Goal: Task Accomplishment & Management: Complete application form

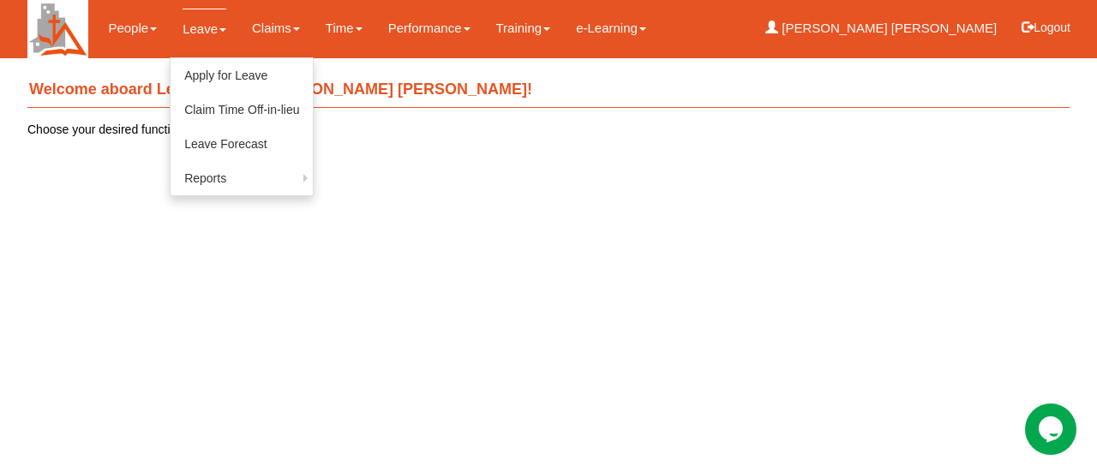
click at [207, 25] on link "Leave" at bounding box center [205, 29] width 44 height 40
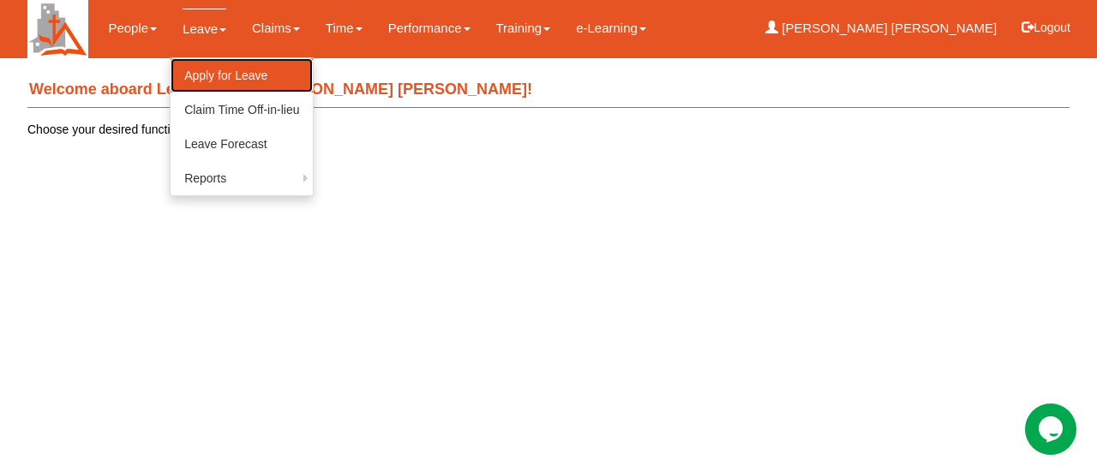
click at [222, 75] on link "Apply for Leave" at bounding box center [242, 75] width 142 height 34
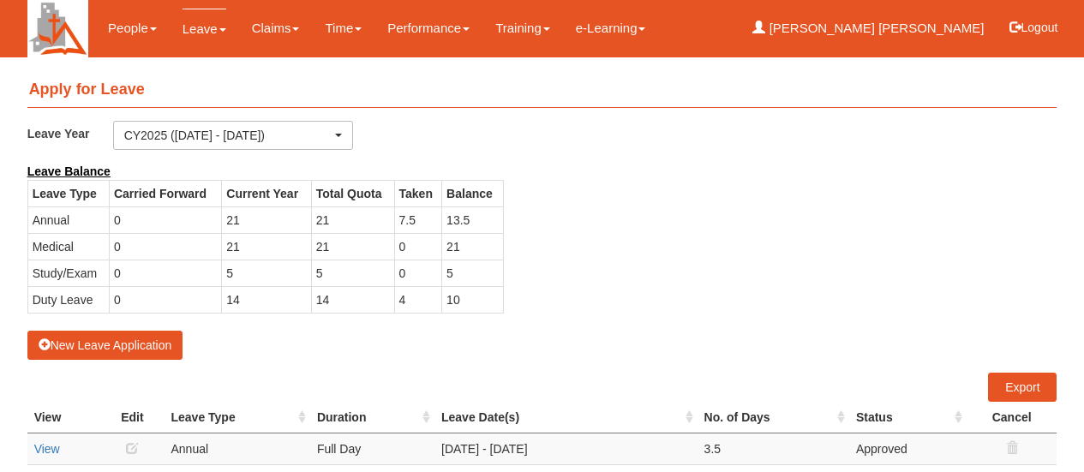
select select "50"
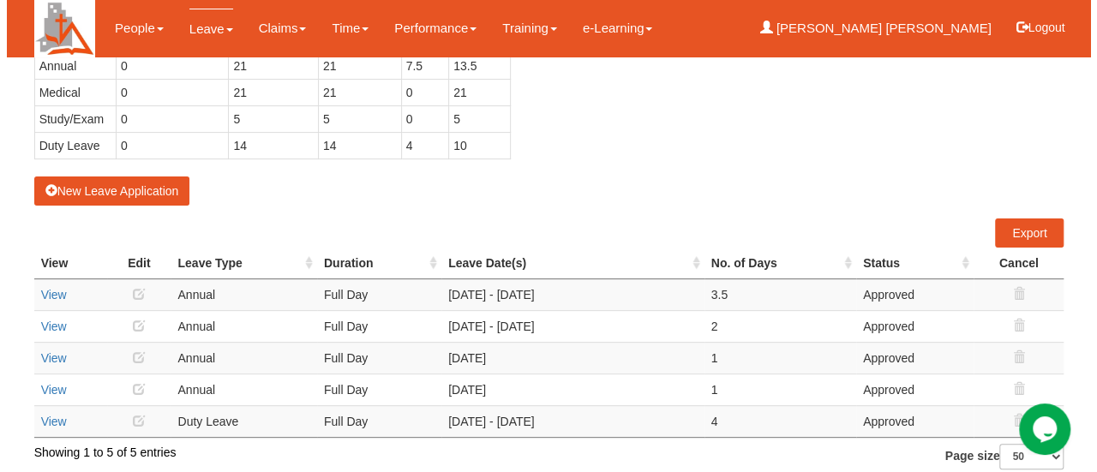
scroll to position [163, 0]
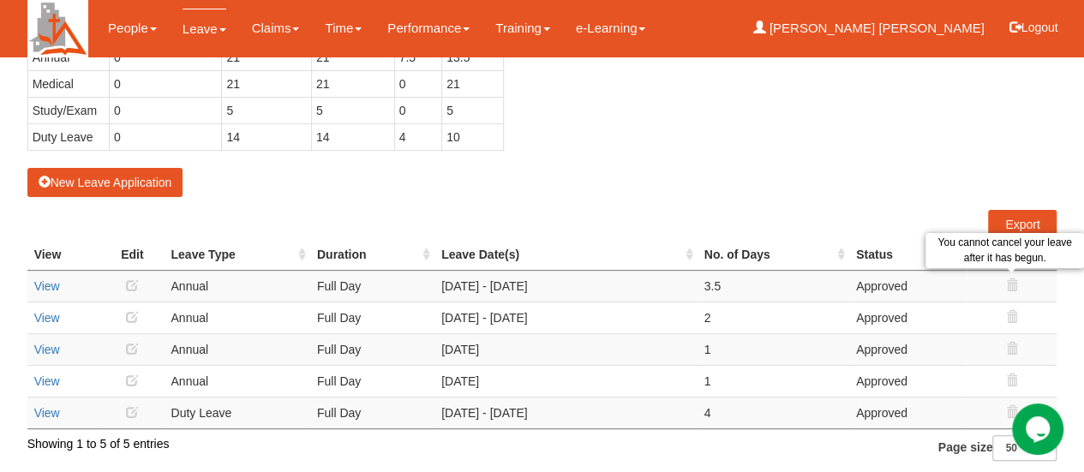
click at [1010, 282] on icon at bounding box center [1012, 285] width 12 height 12
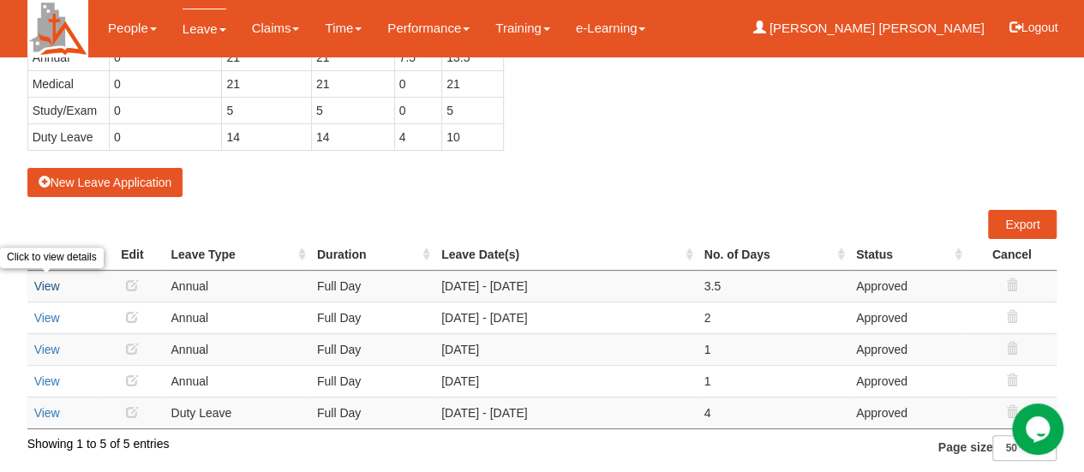
click at [48, 279] on link "View" at bounding box center [47, 286] width 26 height 14
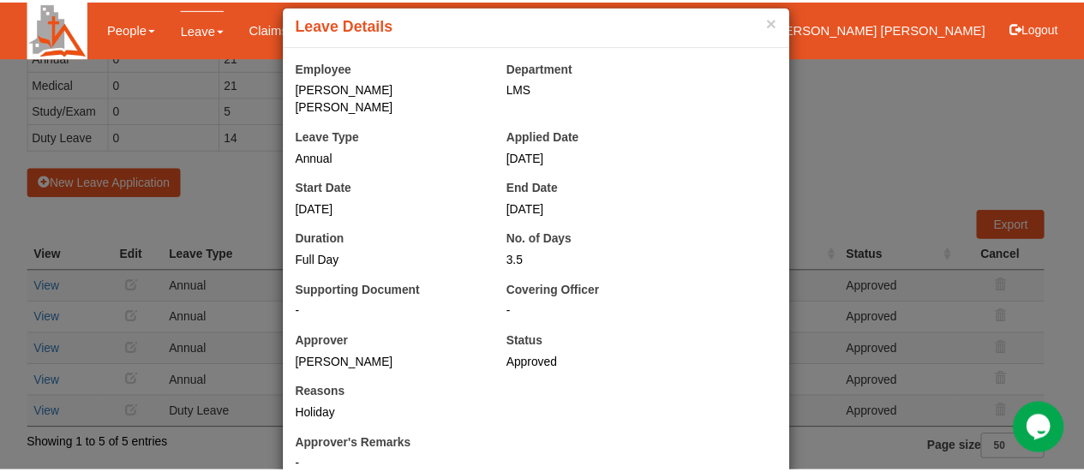
scroll to position [0, 0]
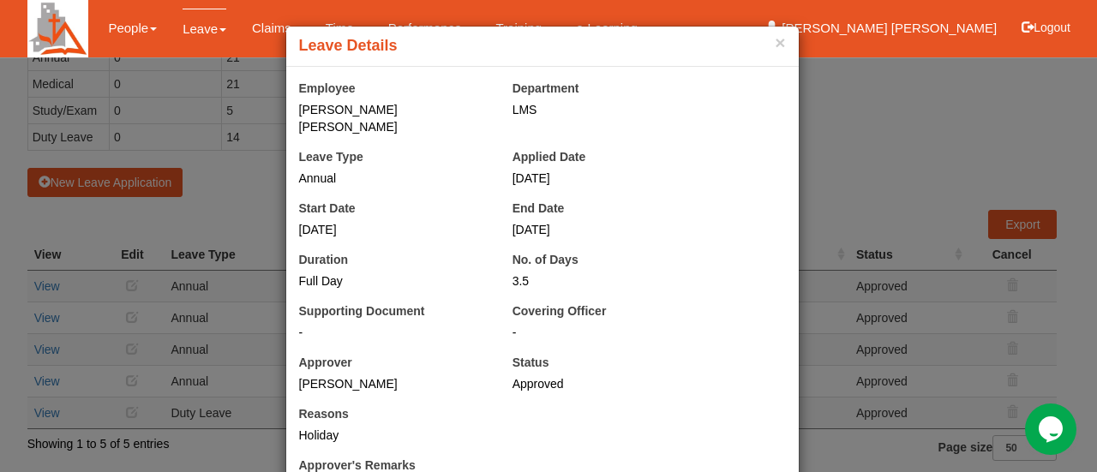
click at [915, 168] on div "× Leave Details Employee Chia Meng Choo, Elsa Department LMS Leave Type Annual …" at bounding box center [548, 236] width 1097 height 472
click at [775, 49] on button "×" at bounding box center [780, 42] width 10 height 18
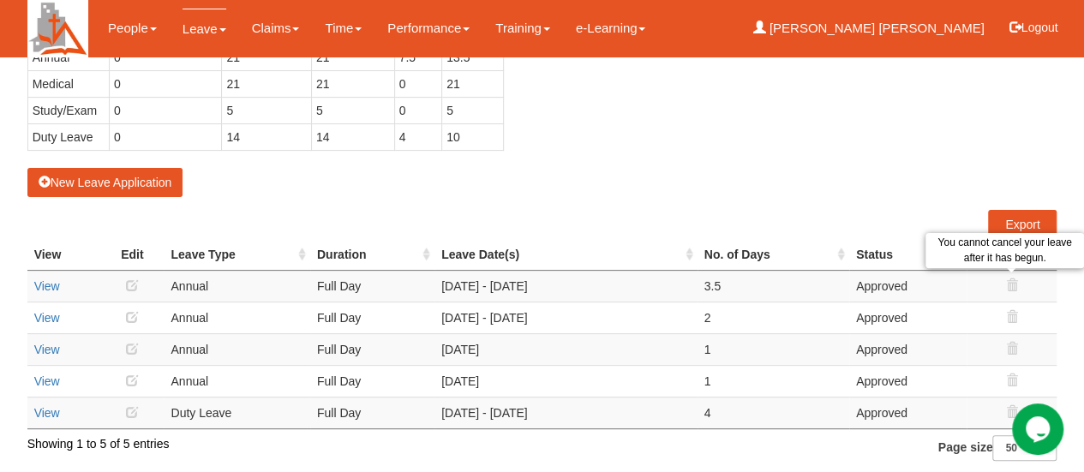
click at [1008, 281] on icon at bounding box center [1012, 285] width 12 height 12
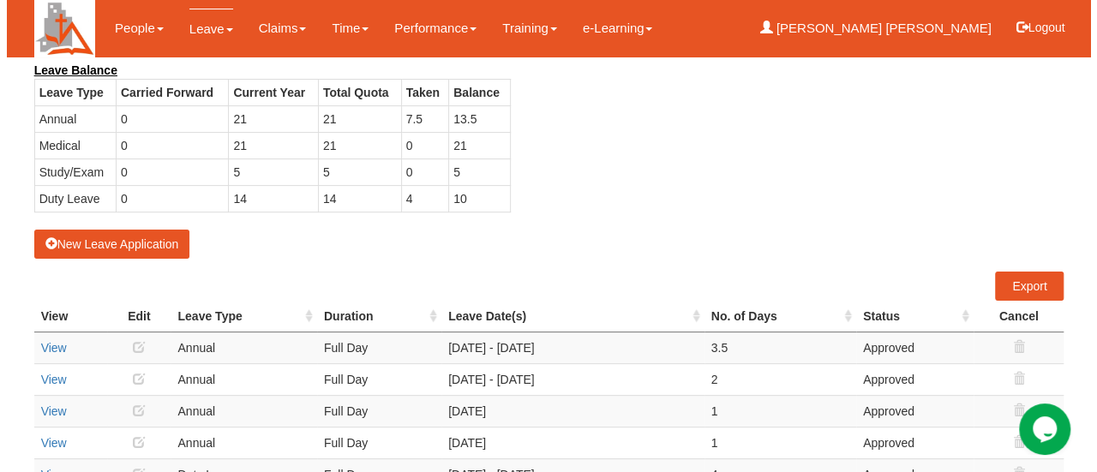
scroll to position [163, 0]
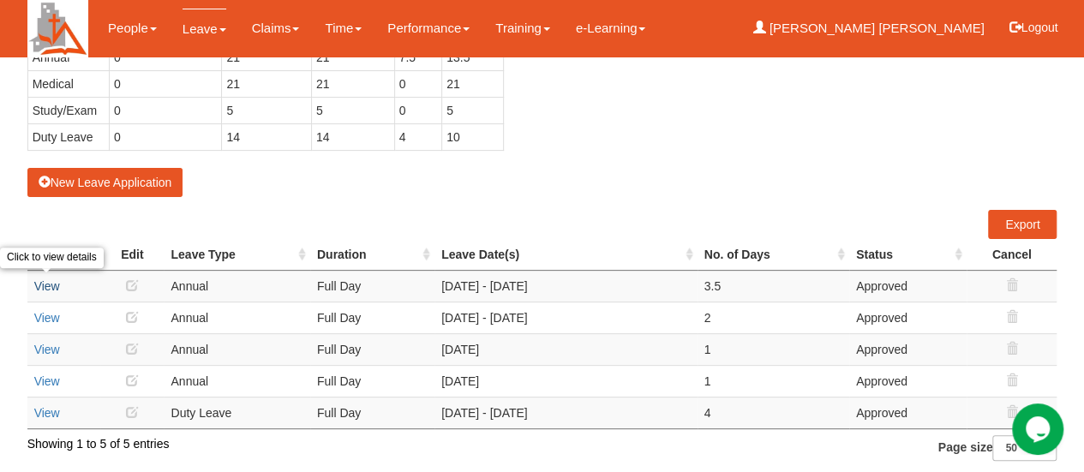
click at [46, 279] on link "View" at bounding box center [47, 286] width 26 height 14
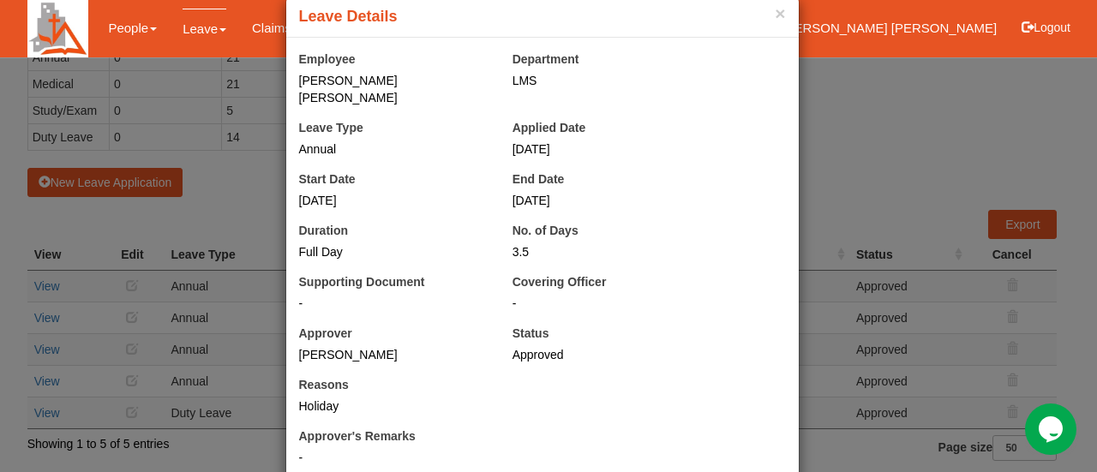
scroll to position [57, 0]
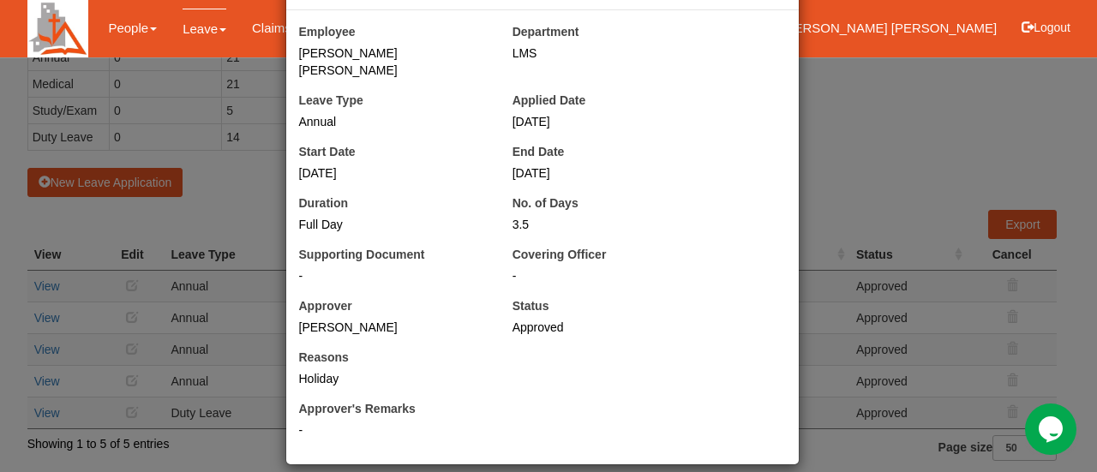
click at [989, 234] on div "× Leave Details Employee Chia Meng Choo, Elsa Department LMS Leave Type Annual …" at bounding box center [548, 236] width 1097 height 472
click at [969, 255] on div "× Leave Details Employee Chia Meng Choo, Elsa Department LMS Leave Type Annual …" at bounding box center [548, 236] width 1097 height 472
click at [719, 15] on div "Employee Chia Meng Choo, Elsa Department LMS Leave Type Annual Applied Date 18/…" at bounding box center [542, 237] width 513 height 454
drag, startPoint x: 1004, startPoint y: 153, endPoint x: 989, endPoint y: 166, distance: 20.0
click at [1005, 153] on div "× Leave Details Employee Chia Meng Choo, Elsa Department LMS Leave Type Annual …" at bounding box center [548, 236] width 1097 height 472
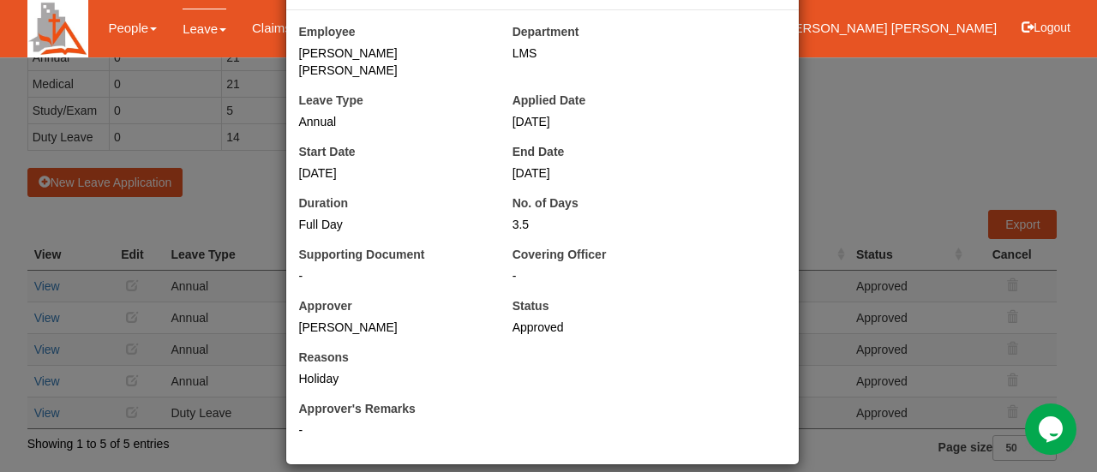
click at [814, 321] on div "× Leave Details Employee Chia Meng Choo, Elsa Department LMS Leave Type Annual …" at bounding box center [548, 236] width 1097 height 472
